Goal: Information Seeking & Learning: Learn about a topic

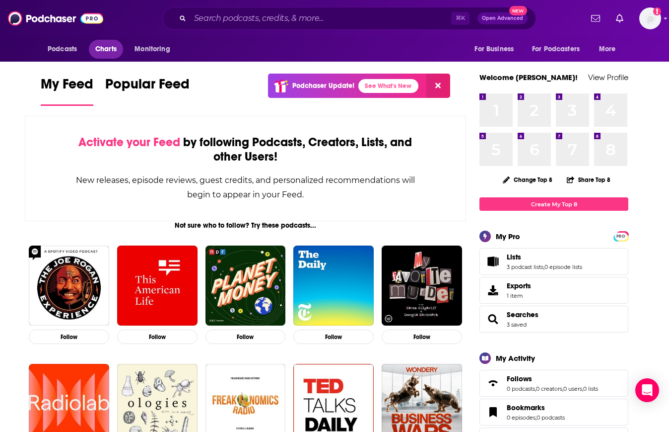
click at [113, 49] on span "Charts" at bounding box center [105, 49] width 21 height 14
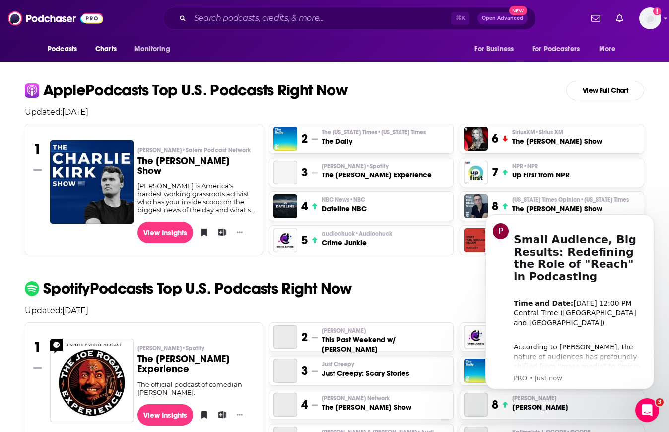
scroll to position [222, 0]
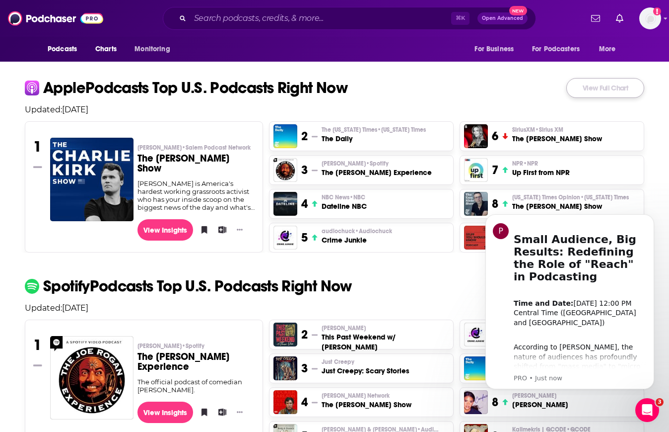
click at [630, 90] on link "View Full Chart" at bounding box center [606, 88] width 78 height 20
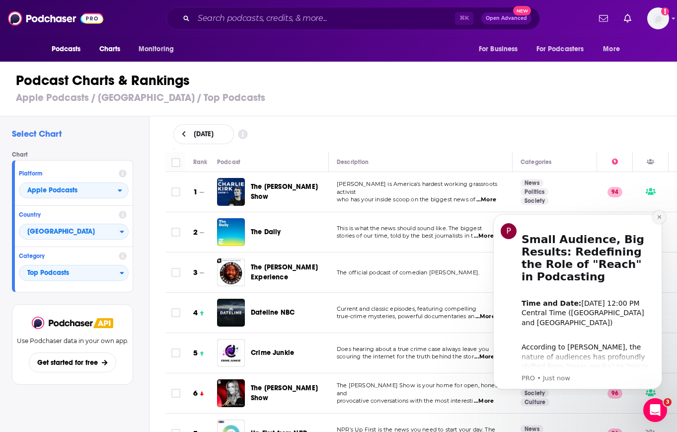
click at [657, 214] on button "Dismiss notification" at bounding box center [659, 217] width 13 height 13
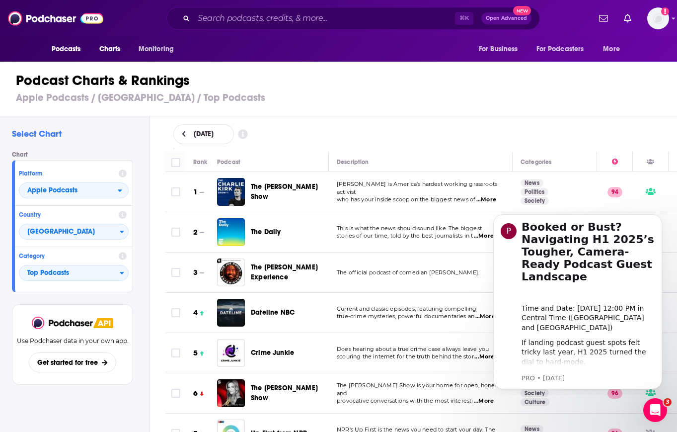
scroll to position [2, 0]
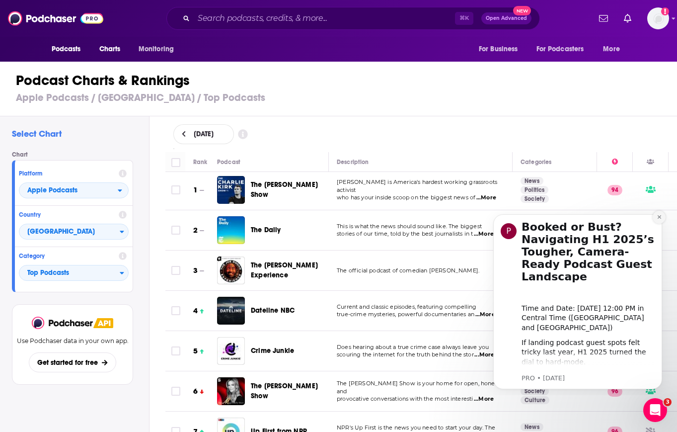
click at [664, 216] on button "Dismiss notification" at bounding box center [659, 217] width 13 height 13
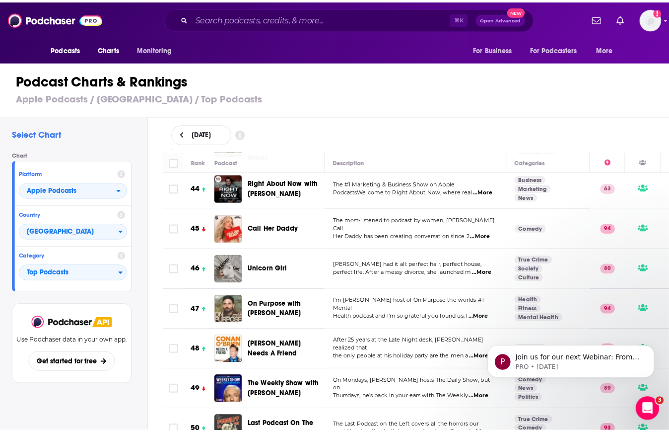
scroll to position [1878, 0]
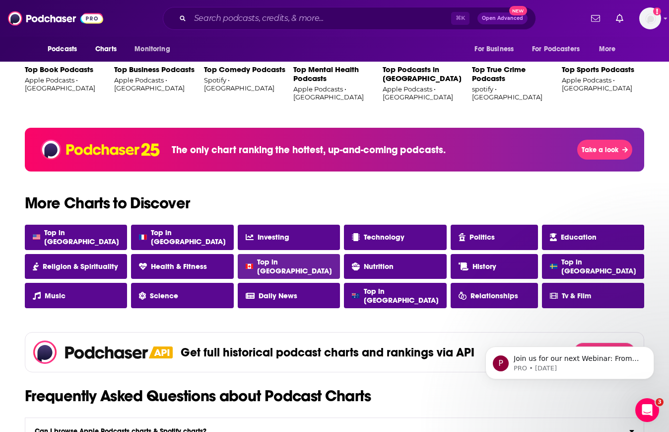
scroll to position [774, 0]
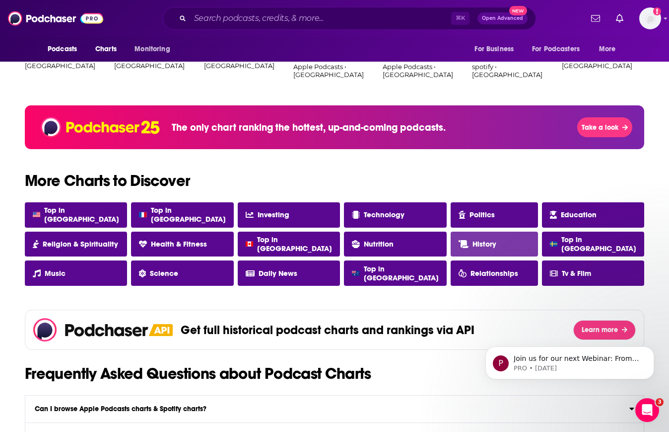
click at [486, 246] on span "History" at bounding box center [485, 243] width 24 height 9
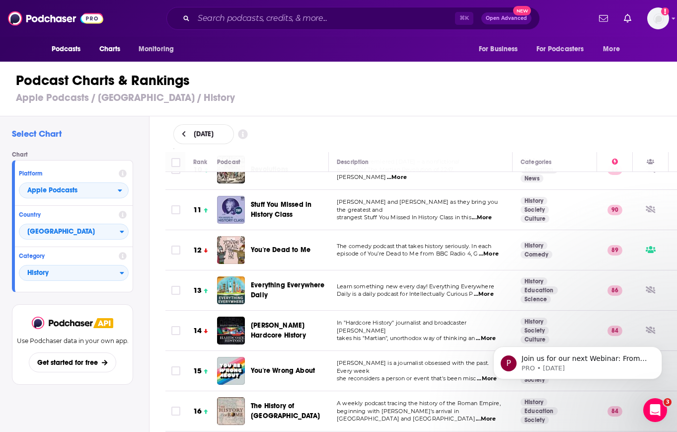
scroll to position [347, 0]
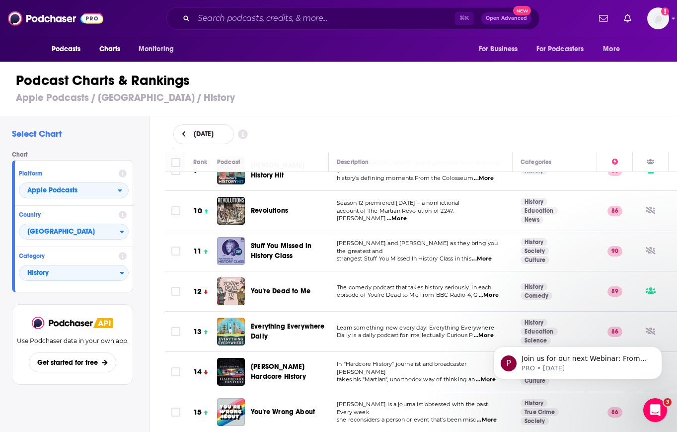
click at [489, 255] on span "...More" at bounding box center [482, 259] width 20 height 8
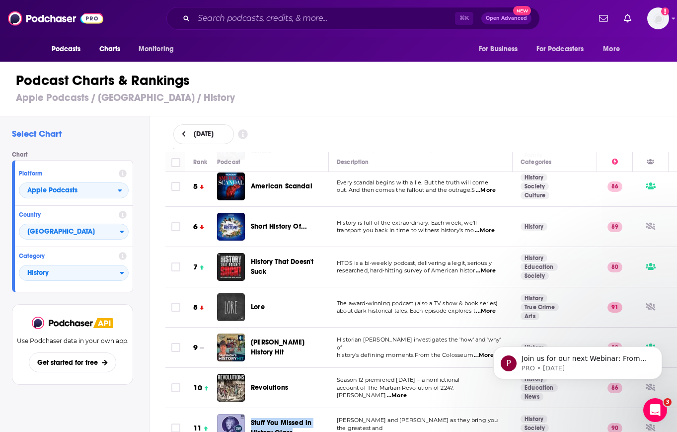
scroll to position [165, 0]
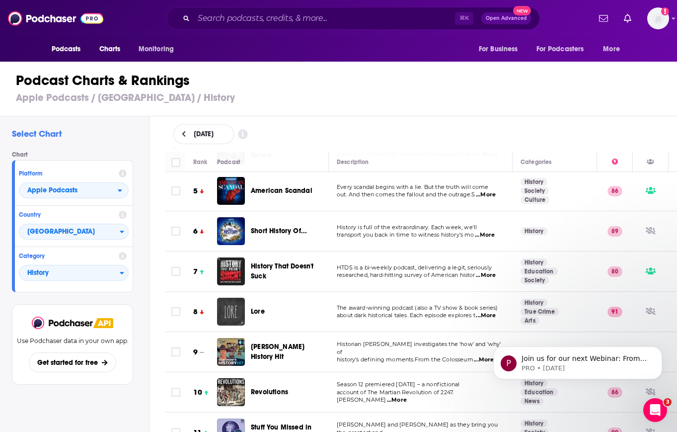
click at [490, 272] on span "...More" at bounding box center [486, 275] width 20 height 8
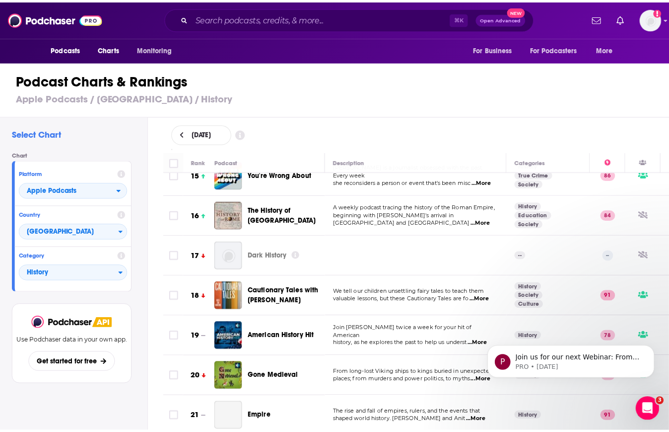
scroll to position [603, 0]
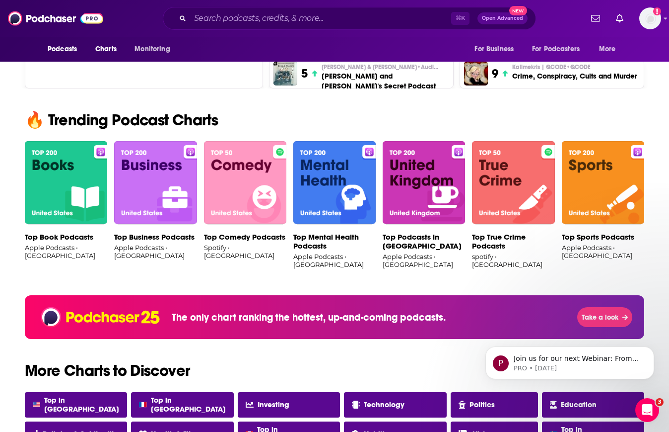
scroll to position [730, 0]
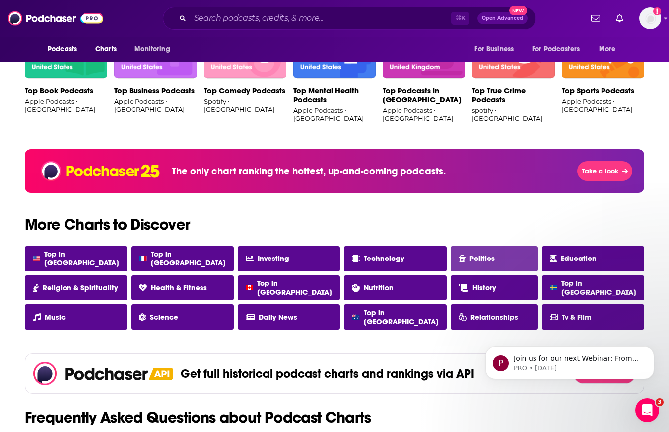
click at [462, 262] on link "Politics" at bounding box center [494, 258] width 87 height 25
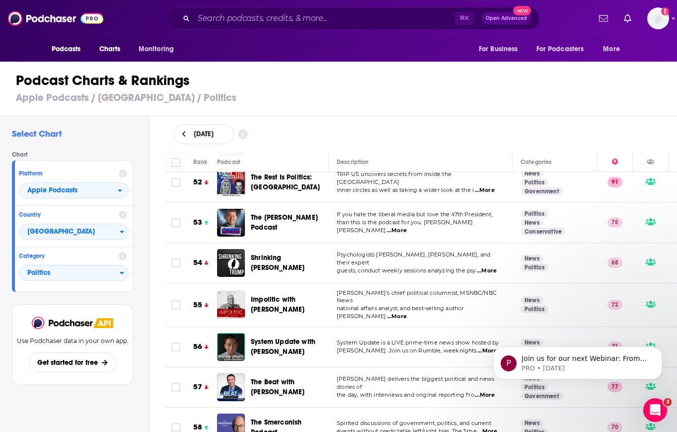
scroll to position [2205, 0]
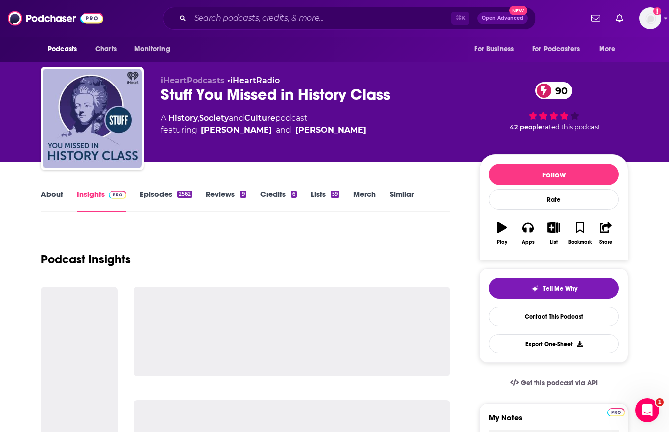
click at [53, 197] on link "About" at bounding box center [52, 200] width 22 height 23
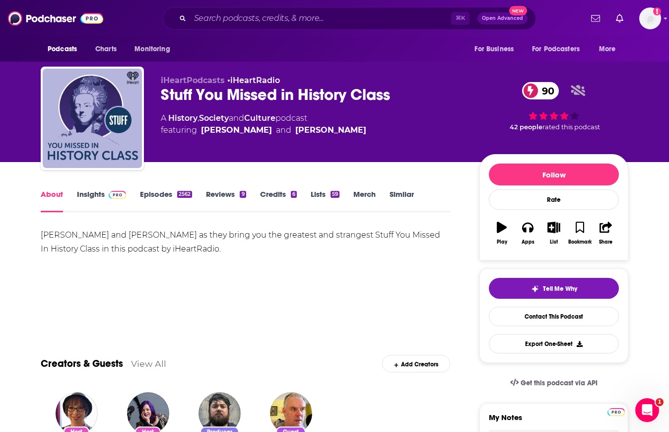
click at [93, 199] on link "Insights" at bounding box center [101, 200] width 49 height 23
